Goal: Task Accomplishment & Management: Complete application form

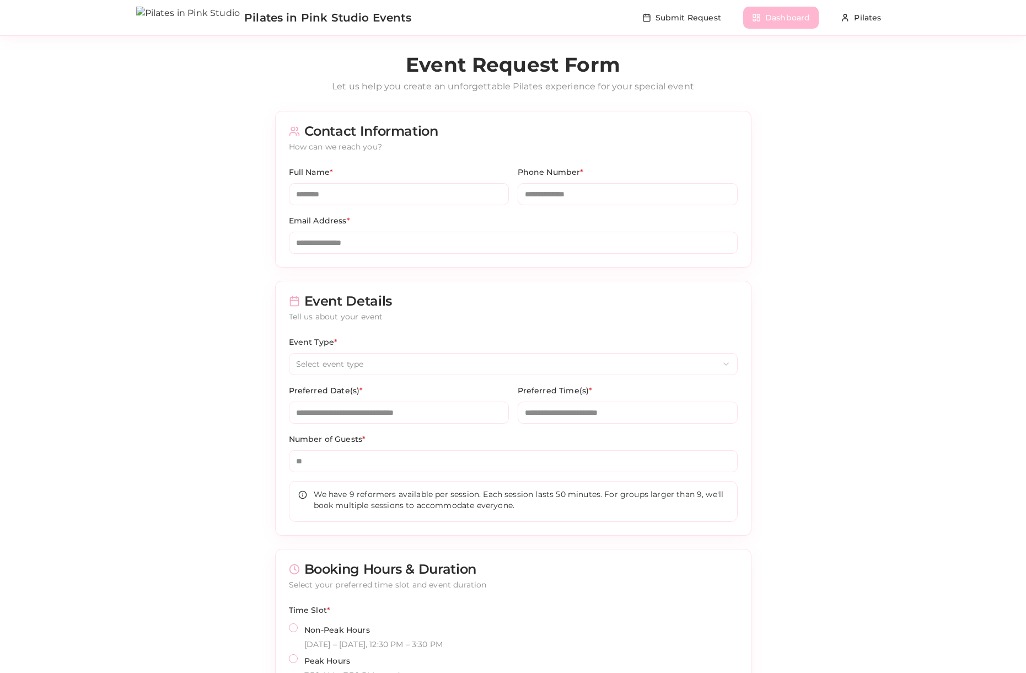
click at [796, 18] on button "Dashboard" at bounding box center [781, 18] width 76 height 22
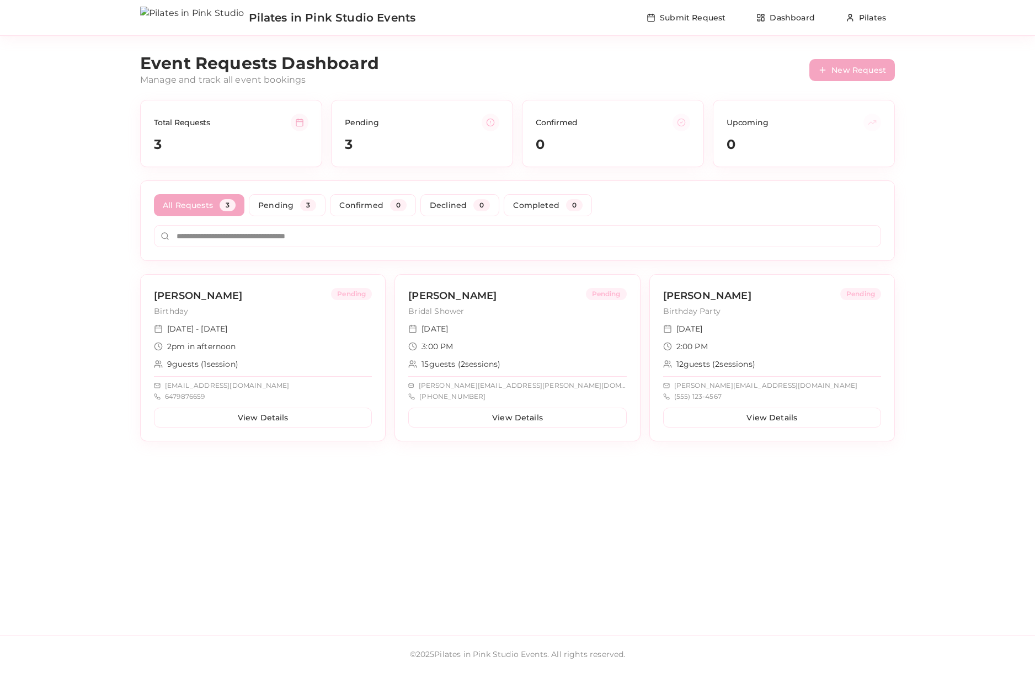
click at [737, 20] on nav "Submit Request Dashboard Pilates" at bounding box center [765, 18] width 257 height 22
click at [712, 14] on button "Submit Request" at bounding box center [685, 18] width 97 height 22
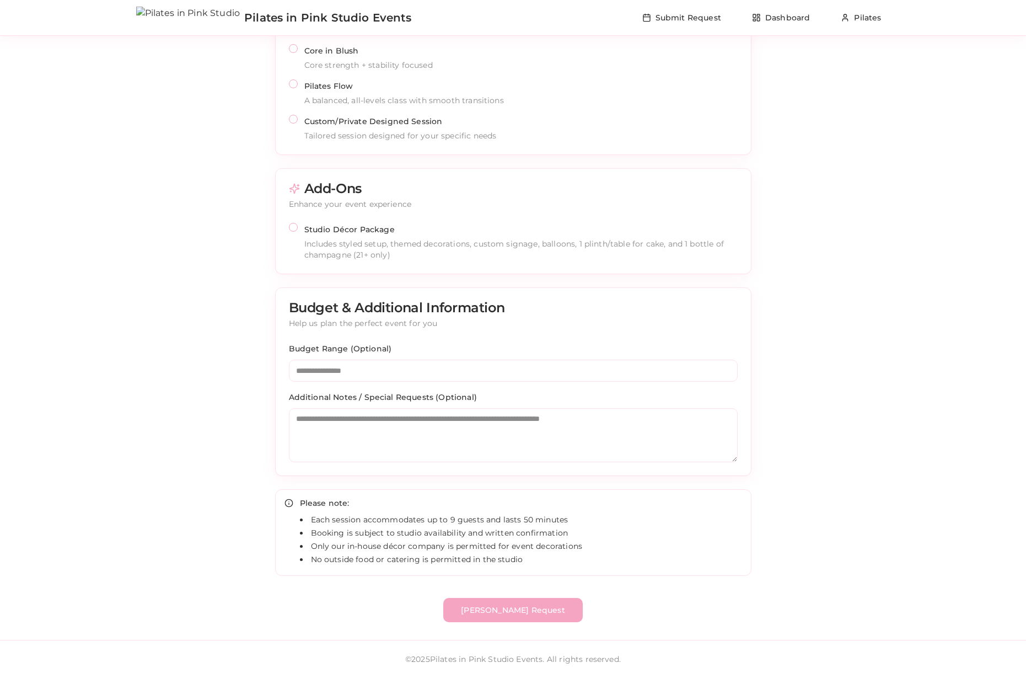
scroll to position [862, 0]
